Goal: Information Seeking & Learning: Compare options

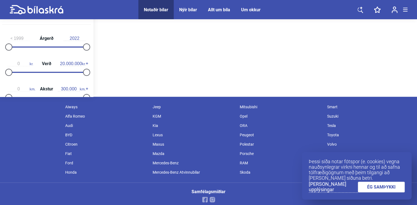
scroll to position [110, 0]
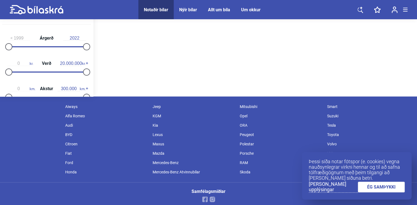
click at [369, 191] on link "ÉG SAMÞYKKI" at bounding box center [381, 186] width 47 height 11
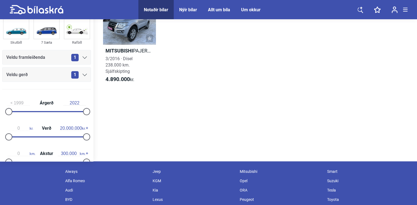
scroll to position [0, 0]
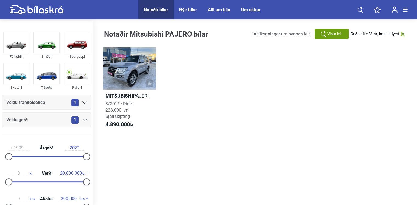
click at [162, 9] on div "Notaðir bílar" at bounding box center [156, 9] width 24 height 5
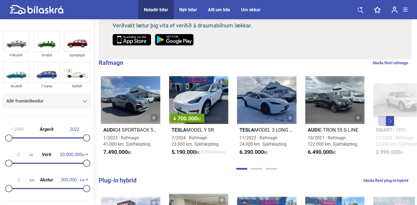
scroll to position [137, 0]
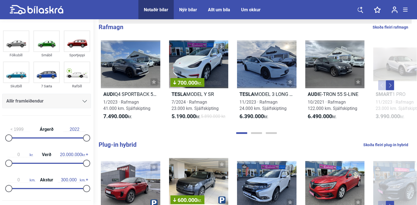
click at [392, 89] on button "Next" at bounding box center [390, 85] width 8 height 10
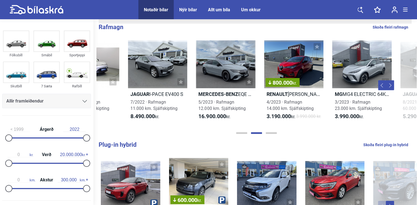
scroll to position [0, 320]
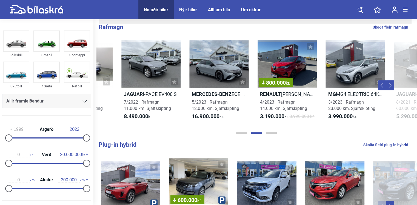
click at [392, 89] on button "Next" at bounding box center [390, 85] width 8 height 10
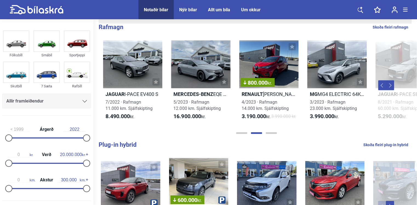
scroll to position [0, 361]
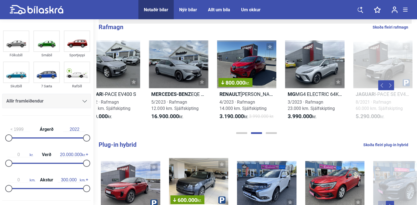
click at [390, 89] on button "Next" at bounding box center [390, 85] width 8 height 10
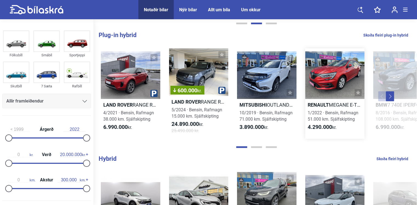
scroll to position [247, 0]
click at [390, 100] on button "Next" at bounding box center [390, 96] width 8 height 10
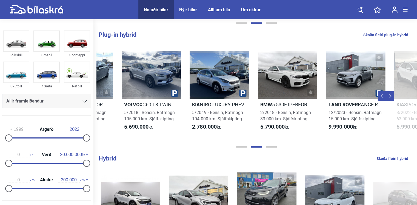
scroll to position [0, 320]
click at [390, 100] on button "Next" at bounding box center [390, 96] width 8 height 10
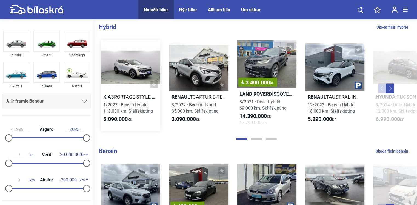
scroll to position [384, 0]
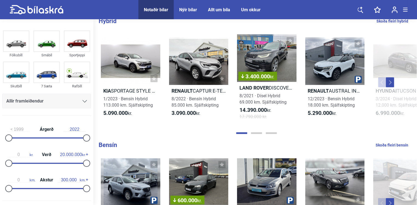
click at [392, 87] on button "Next" at bounding box center [390, 82] width 8 height 10
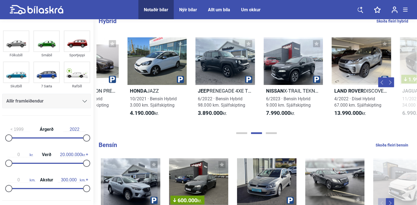
scroll to position [0, 320]
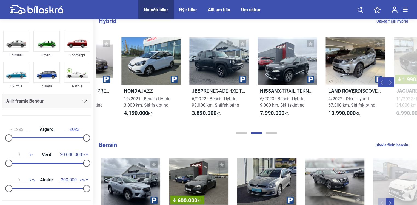
click at [392, 87] on button "Next" at bounding box center [390, 82] width 8 height 10
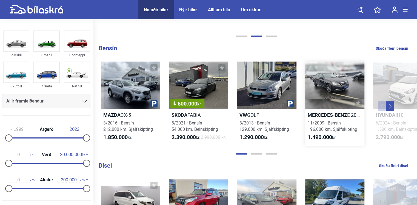
scroll to position [521, 0]
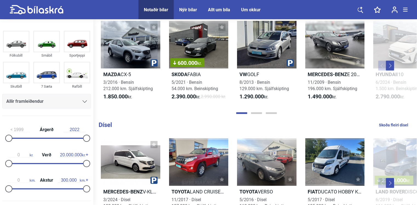
click at [392, 70] on button "Next" at bounding box center [390, 65] width 8 height 10
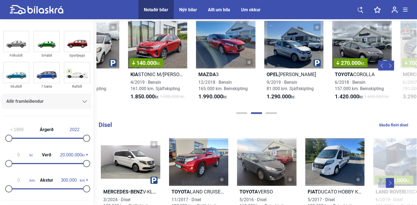
scroll to position [0, 320]
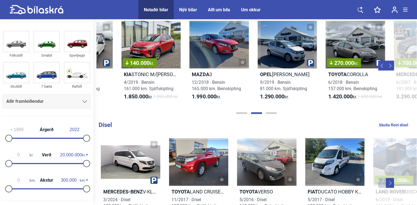
click at [392, 70] on button "Next" at bounding box center [390, 65] width 8 height 10
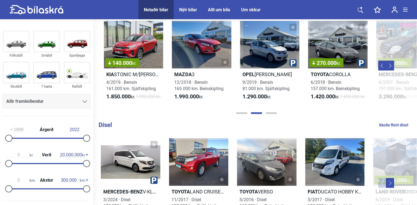
scroll to position [0, 361]
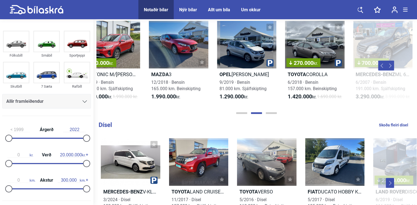
click at [392, 70] on button "Next" at bounding box center [390, 65] width 8 height 10
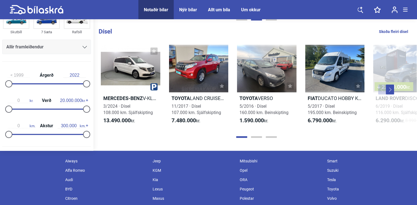
scroll to position [631, 0]
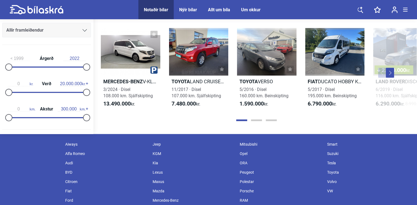
click at [392, 78] on button "Next" at bounding box center [390, 73] width 8 height 10
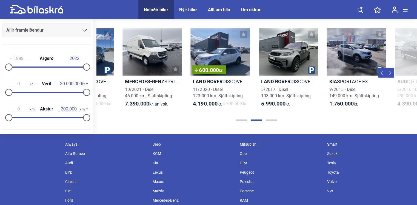
scroll to position [0, 320]
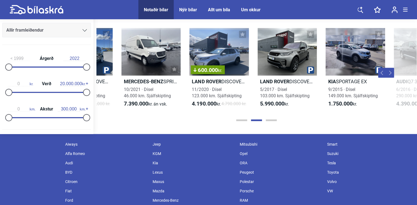
click at [392, 78] on button "Next" at bounding box center [390, 73] width 8 height 10
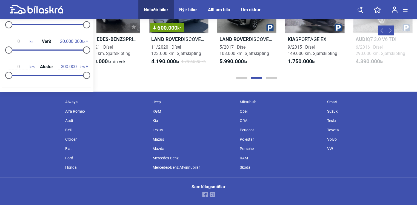
scroll to position [692, 0]
click at [274, 77] on button "Page 3" at bounding box center [271, 78] width 11 height 2
click at [271, 77] on button "Page 3" at bounding box center [271, 78] width 11 height 2
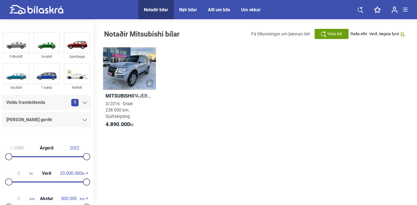
click at [219, 8] on div "Allt um bíla" at bounding box center [219, 9] width 22 height 5
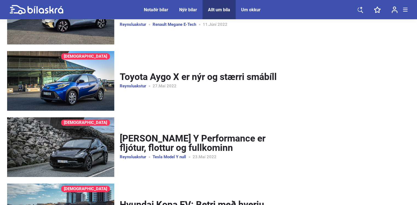
scroll to position [900, 0]
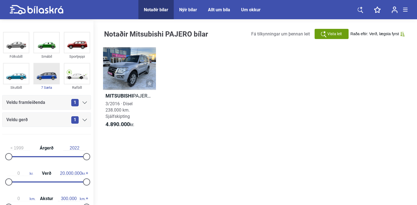
click at [39, 74] on img at bounding box center [46, 73] width 25 height 20
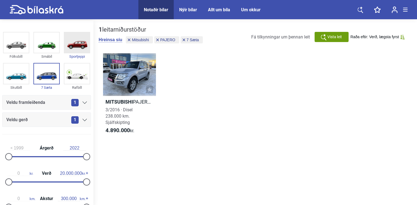
click at [75, 44] on img at bounding box center [76, 42] width 25 height 20
click at [83, 102] on icon at bounding box center [85, 102] width 4 height 2
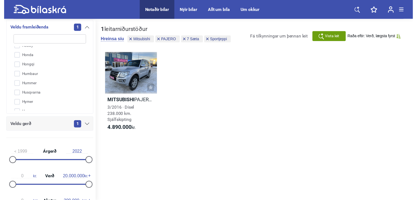
scroll to position [428, 0]
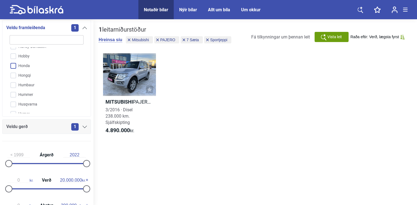
click at [13, 63] on input "Honda" at bounding box center [43, 66] width 75 height 10
checkbox input "true"
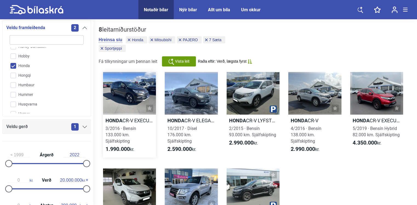
click at [130, 90] on div at bounding box center [129, 93] width 53 height 42
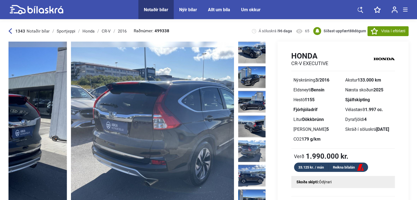
drag, startPoint x: 231, startPoint y: 129, endPoint x: 23, endPoint y: 126, distance: 207.8
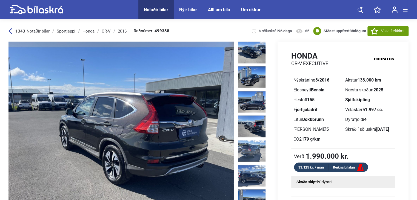
click at [227, 129] on img at bounding box center [120, 132] width 225 height 180
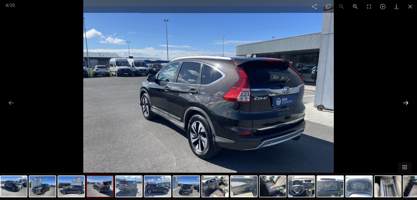
click at [408, 102] on button at bounding box center [406, 103] width 12 height 11
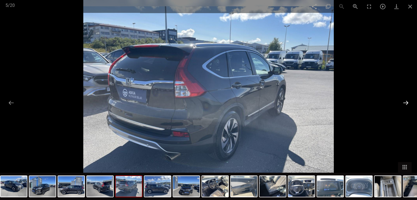
click at [409, 102] on button at bounding box center [406, 103] width 12 height 11
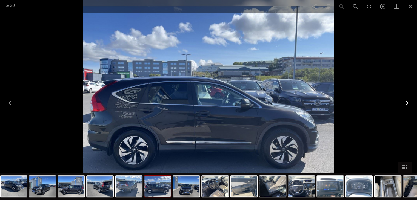
click at [409, 102] on button at bounding box center [406, 103] width 12 height 11
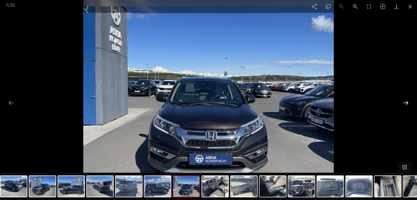
click at [404, 101] on button at bounding box center [406, 103] width 12 height 11
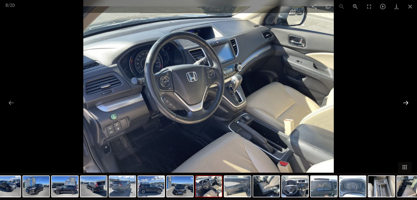
click at [404, 102] on button at bounding box center [406, 103] width 12 height 11
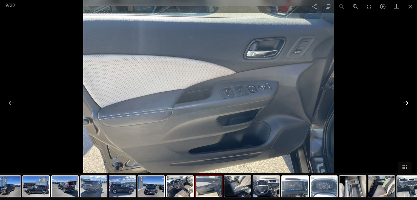
click at [404, 102] on button at bounding box center [406, 103] width 12 height 11
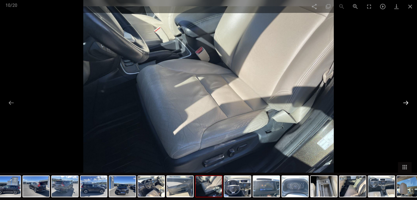
click at [404, 102] on button at bounding box center [406, 103] width 12 height 11
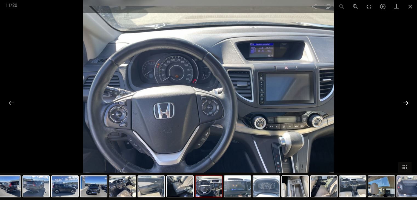
click at [404, 102] on button at bounding box center [406, 103] width 12 height 11
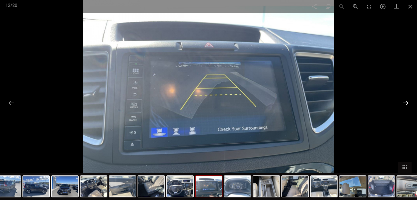
click at [404, 102] on button at bounding box center [406, 103] width 12 height 11
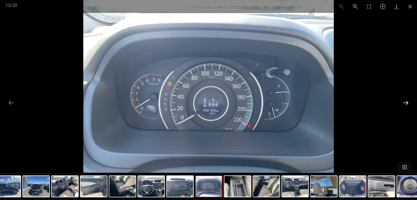
click at [404, 102] on button at bounding box center [406, 103] width 12 height 11
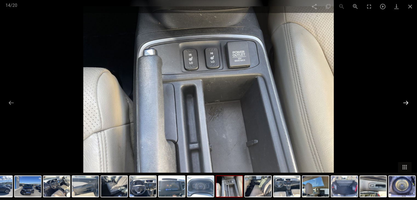
click at [404, 102] on button at bounding box center [406, 103] width 12 height 11
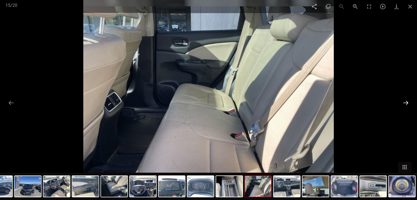
click at [404, 101] on button at bounding box center [406, 103] width 12 height 11
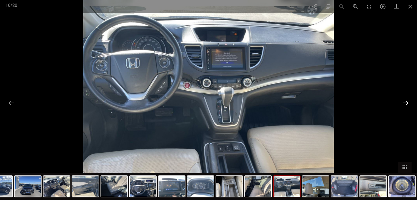
click at [405, 101] on button at bounding box center [406, 103] width 12 height 11
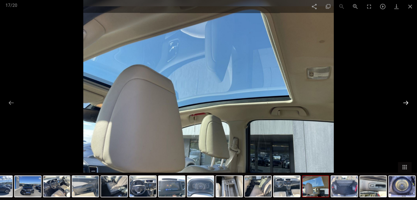
click at [405, 101] on button at bounding box center [406, 103] width 12 height 11
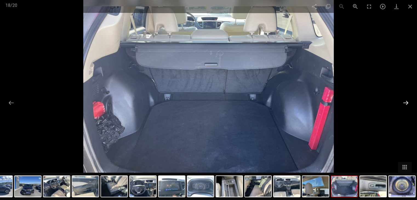
click at [405, 101] on button at bounding box center [406, 103] width 12 height 11
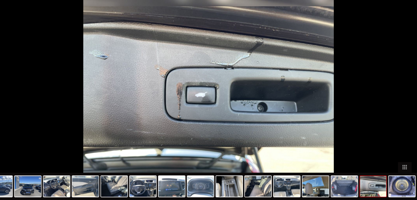
click at [405, 101] on button at bounding box center [409, 103] width 12 height 11
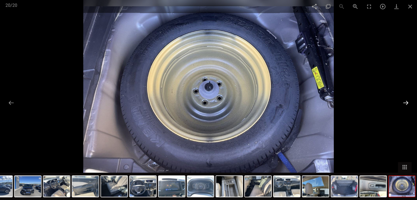
click at [405, 101] on button at bounding box center [406, 103] width 12 height 11
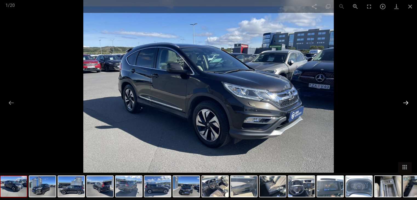
click at [405, 101] on button at bounding box center [406, 103] width 12 height 11
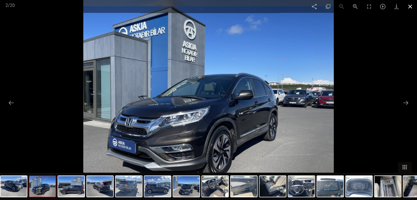
click at [410, 5] on span at bounding box center [411, 6] width 14 height 13
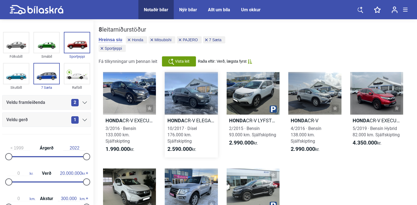
click at [194, 98] on div at bounding box center [191, 93] width 53 height 42
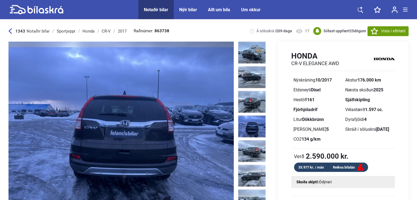
click at [226, 131] on img at bounding box center [120, 132] width 225 height 180
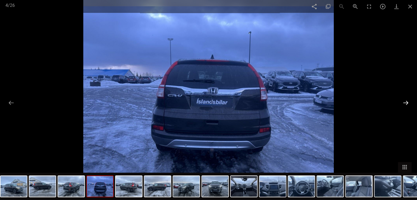
click at [407, 104] on button at bounding box center [406, 103] width 12 height 11
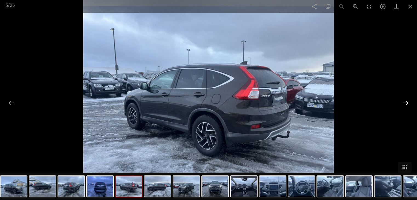
click at [407, 103] on button at bounding box center [406, 103] width 12 height 11
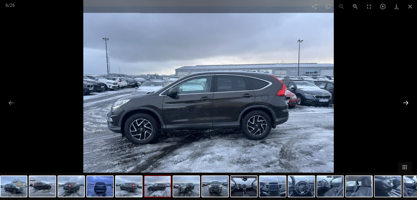
click at [407, 103] on button at bounding box center [406, 103] width 12 height 11
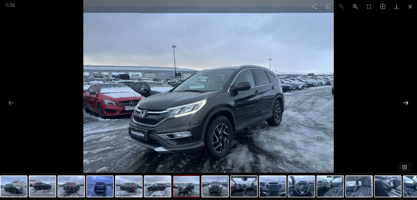
click at [406, 103] on button at bounding box center [406, 103] width 12 height 11
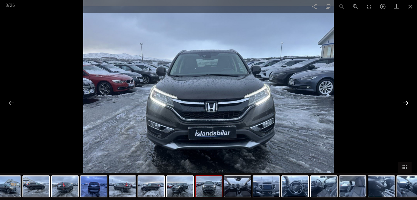
click at [406, 103] on button at bounding box center [406, 103] width 12 height 11
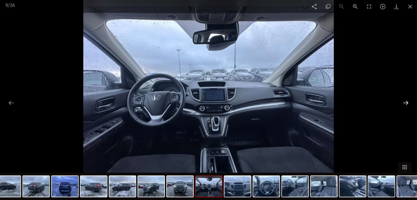
click at [406, 103] on button at bounding box center [406, 103] width 12 height 11
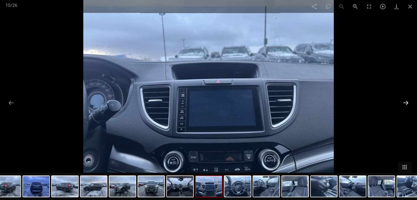
click at [406, 103] on button at bounding box center [406, 103] width 12 height 11
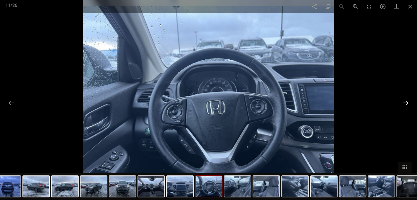
click at [406, 103] on button at bounding box center [406, 103] width 12 height 11
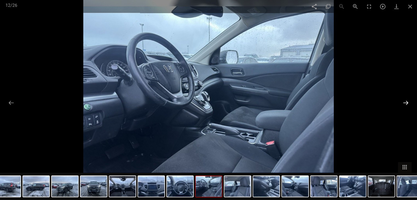
click at [406, 103] on button at bounding box center [406, 103] width 12 height 11
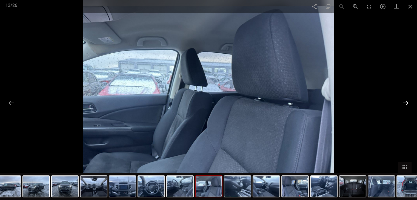
click at [406, 103] on button at bounding box center [406, 103] width 12 height 11
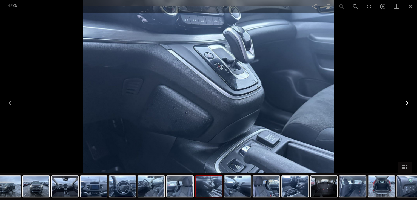
click at [406, 103] on button at bounding box center [406, 103] width 12 height 11
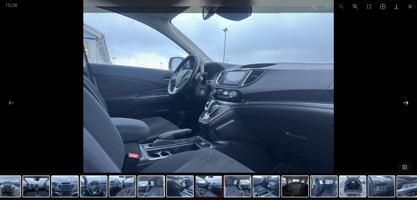
click at [406, 103] on button at bounding box center [406, 103] width 12 height 11
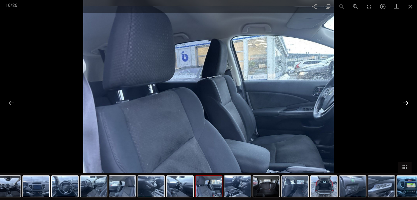
click at [406, 102] on button at bounding box center [406, 103] width 12 height 11
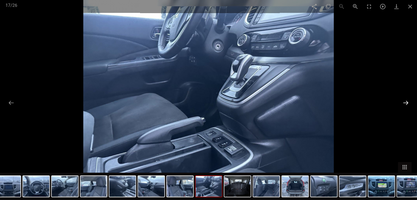
click at [406, 102] on button at bounding box center [406, 103] width 12 height 11
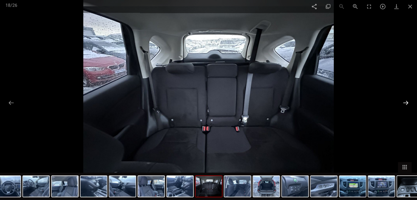
click at [406, 102] on button at bounding box center [406, 103] width 12 height 11
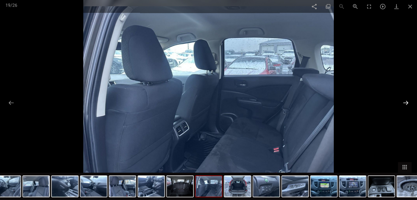
click at [406, 102] on button at bounding box center [406, 103] width 12 height 11
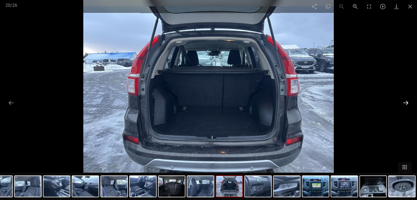
click at [406, 102] on button at bounding box center [406, 103] width 12 height 11
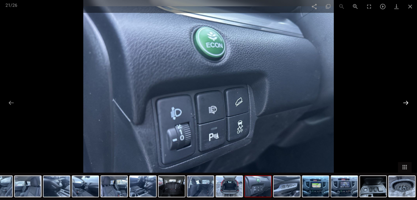
click at [406, 101] on button at bounding box center [406, 103] width 12 height 11
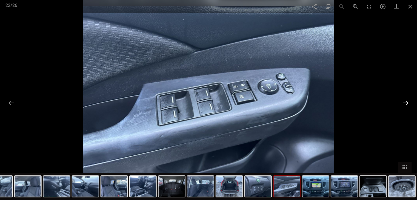
click at [408, 101] on button at bounding box center [406, 103] width 12 height 11
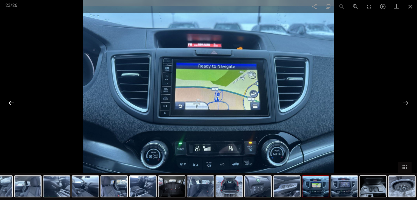
click at [11, 101] on button at bounding box center [11, 103] width 12 height 11
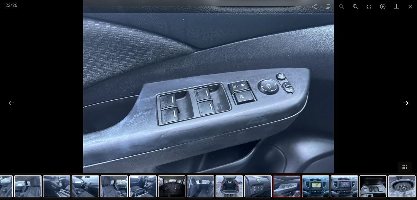
click at [407, 101] on button at bounding box center [406, 103] width 12 height 11
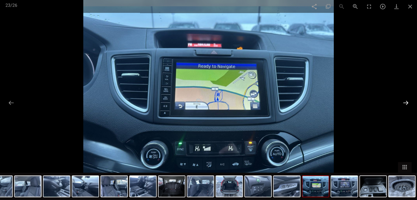
click at [407, 101] on button at bounding box center [406, 103] width 12 height 11
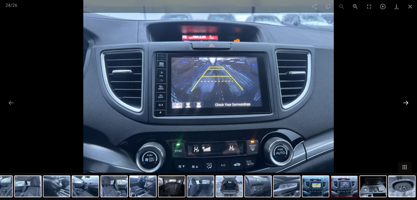
click at [407, 101] on button at bounding box center [406, 103] width 12 height 11
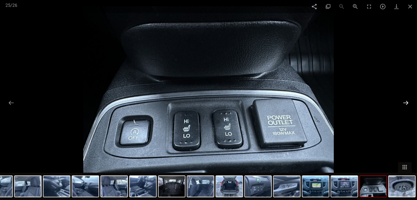
click at [408, 101] on button at bounding box center [406, 103] width 12 height 11
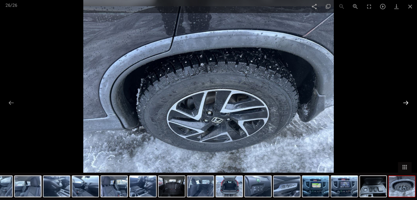
click at [408, 101] on button at bounding box center [406, 103] width 12 height 11
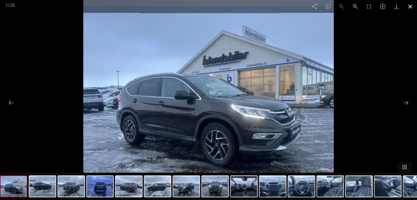
click at [415, 5] on span at bounding box center [411, 6] width 14 height 13
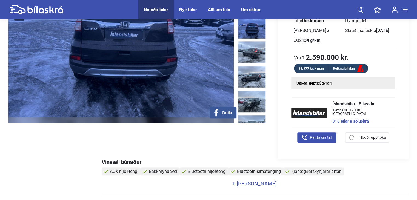
scroll to position [110, 0]
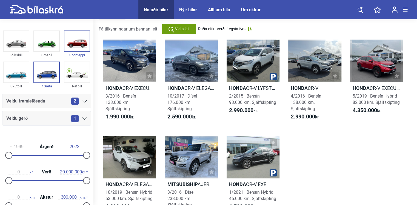
scroll to position [27, 0]
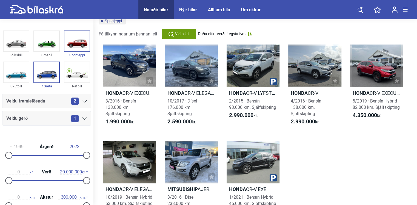
drag, startPoint x: 389, startPoint y: 158, endPoint x: 382, endPoint y: 150, distance: 9.9
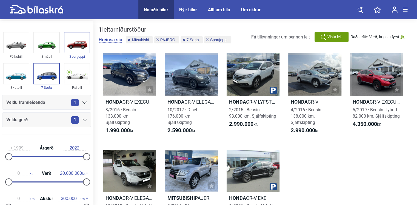
click at [84, 102] on icon at bounding box center [85, 102] width 4 height 2
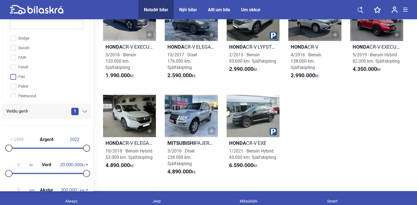
scroll to position [345, 0]
click at [20, 83] on input "Ford" at bounding box center [43, 85] width 75 height 10
checkbox input "true"
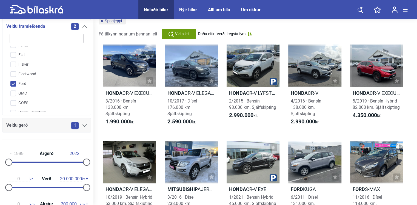
scroll to position [373, 0]
click at [83, 126] on icon at bounding box center [85, 125] width 4 height 2
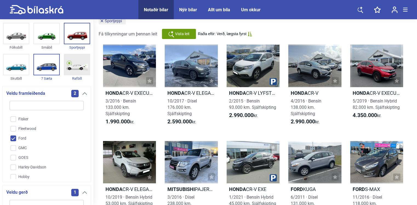
scroll to position [7, 0]
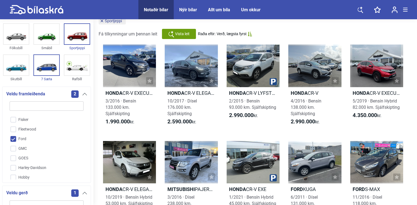
click at [24, 106] on input "search" at bounding box center [47, 105] width 74 height 9
type input "H"
checkbox input "false"
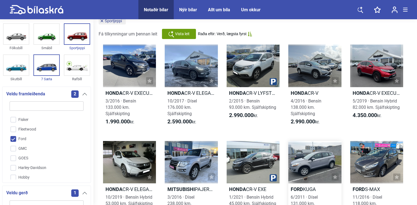
checkbox input "false"
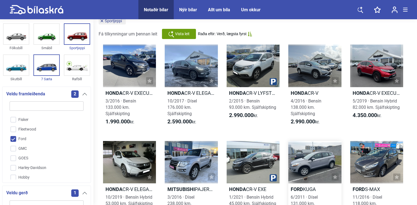
checkbox input "false"
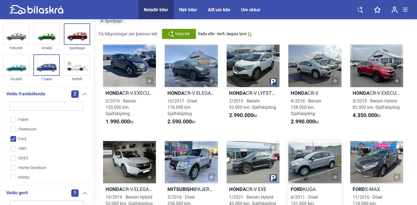
checkbox input "false"
checkbox input "true"
checkbox input "false"
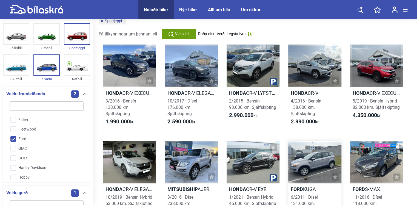
checkbox input "false"
type input "HU"
checkbox input "false"
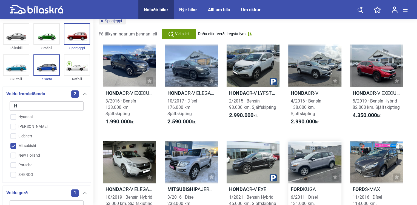
checkbox input "false"
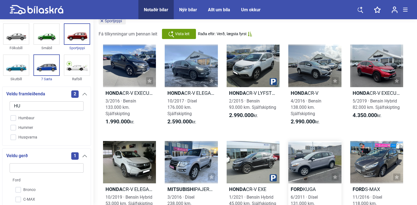
type input "HUS"
checkbox input "false"
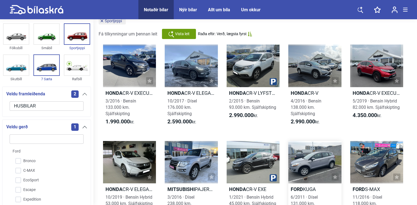
type input "HUSBILAR"
click button "hreinsa síu" at bounding box center [0, 0] width 0 height 0
type input "2022"
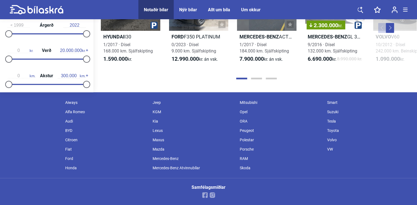
scroll to position [680, 0]
